Goal: Obtain resource: Download file/media

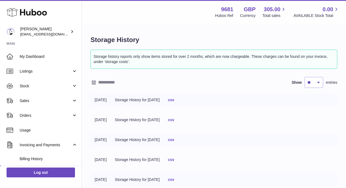
click at [247, 146] on tr "[DATE] Storage History for [DATE] csv" at bounding box center [214, 139] width 247 height 13
click at [319, 81] on select "** ** ** ***" at bounding box center [314, 82] width 19 height 11
select select "***"
click at [305, 77] on select "** ** ** ***" at bounding box center [314, 82] width 19 height 11
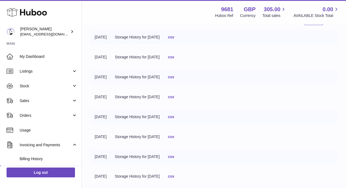
scroll to position [161, 0]
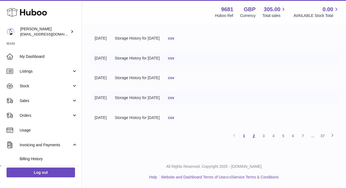
click at [253, 136] on link "2" at bounding box center [254, 136] width 10 height 10
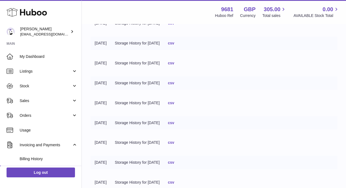
scroll to position [161, 0]
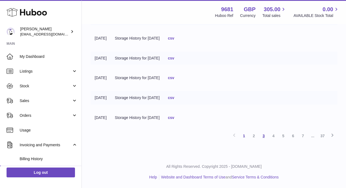
click at [266, 135] on link "3" at bounding box center [264, 136] width 10 height 10
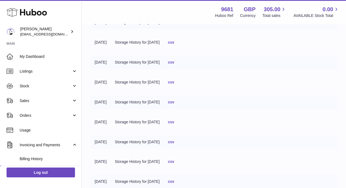
scroll to position [161, 0]
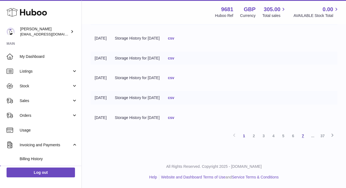
click at [303, 136] on link "7" at bounding box center [303, 136] width 10 height 10
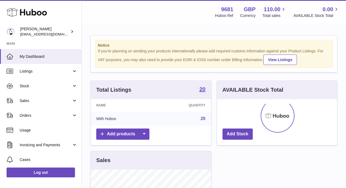
scroll to position [85, 120]
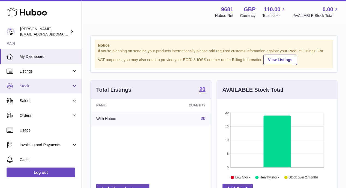
click at [25, 88] on span "Stock" at bounding box center [46, 86] width 52 height 5
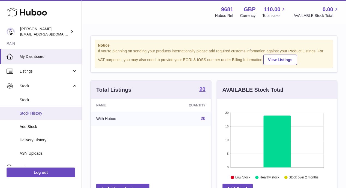
click at [28, 111] on span "Stock History" at bounding box center [49, 113] width 58 height 5
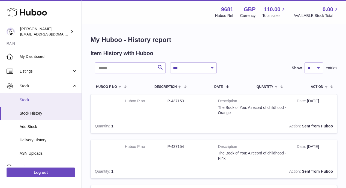
click at [23, 99] on span "Stock" at bounding box center [49, 99] width 58 height 5
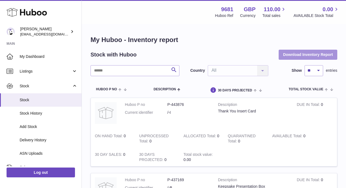
click at [300, 52] on button "Download Inventory Report" at bounding box center [308, 55] width 59 height 10
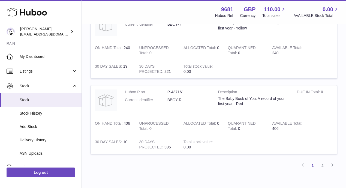
scroll to position [721, 0]
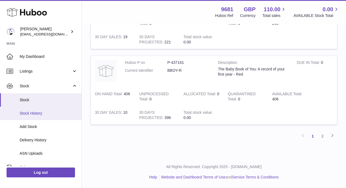
click at [26, 114] on span "Stock History" at bounding box center [49, 113] width 58 height 5
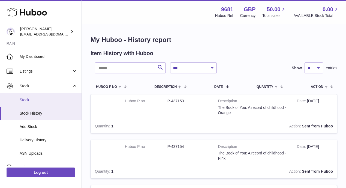
click at [26, 100] on span "Stock" at bounding box center [49, 99] width 58 height 5
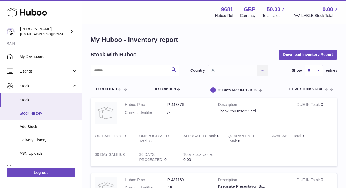
click at [25, 114] on span "Stock History" at bounding box center [49, 113] width 58 height 5
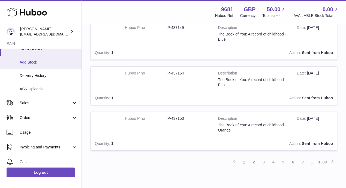
scroll to position [91, 0]
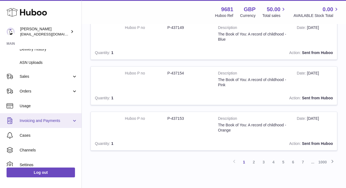
click at [70, 120] on span "Invoicing and Payments" at bounding box center [46, 120] width 52 height 5
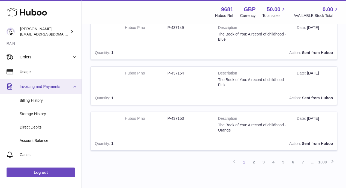
scroll to position [126, 0]
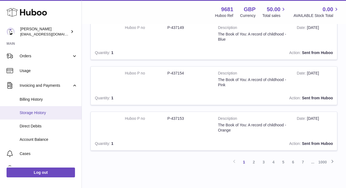
click at [29, 109] on link "Storage History" at bounding box center [41, 112] width 82 height 13
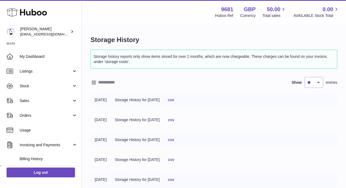
scroll to position [161, 0]
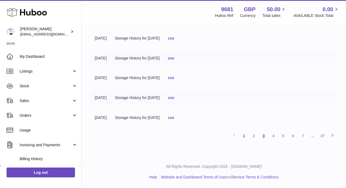
click at [265, 136] on link "3" at bounding box center [264, 136] width 10 height 10
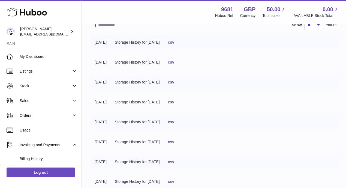
scroll to position [161, 0]
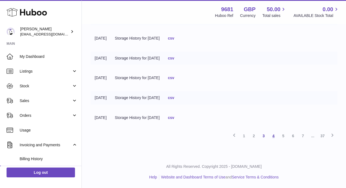
click at [274, 136] on link "4" at bounding box center [274, 136] width 10 height 10
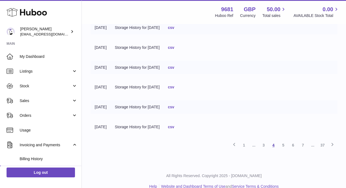
scroll to position [161, 0]
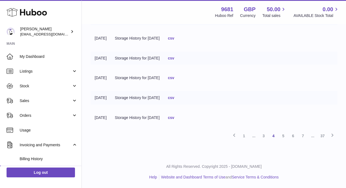
click at [174, 98] on link "csv" at bounding box center [171, 98] width 6 height 4
click at [244, 135] on link "1" at bounding box center [244, 136] width 10 height 10
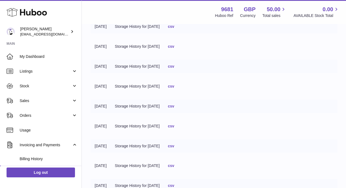
scroll to position [139, 0]
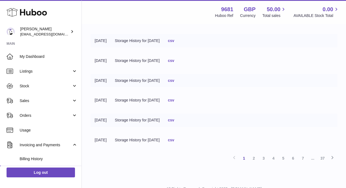
click at [174, 100] on link "csv" at bounding box center [171, 100] width 6 height 4
